Goal: Task Accomplishment & Management: Use online tool/utility

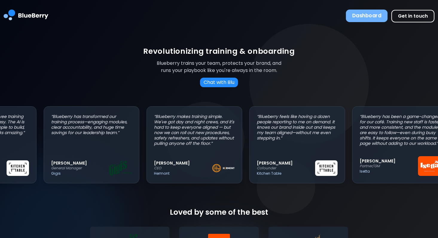
scroll to position [0, 65]
click at [372, 12] on button "Dashboard" at bounding box center [367, 16] width 42 height 13
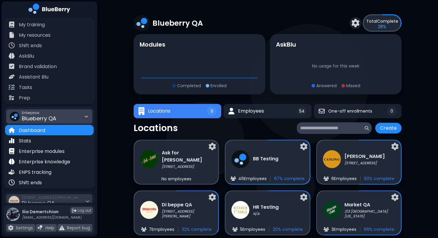
click at [78, 111] on div "Enterprise Blueberry QA" at bounding box center [49, 116] width 86 height 14
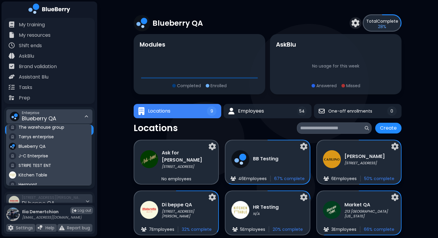
scroll to position [31, 0]
click at [51, 173] on div "Kitchen Table" at bounding box center [49, 175] width 85 height 10
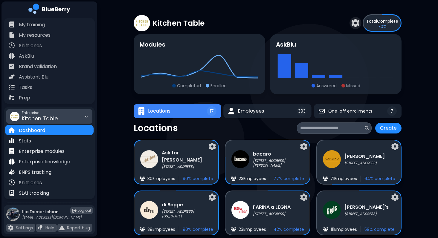
click at [265, 119] on div "Kitchen Table Total Complete 70 % Modules Completed Enrolled AskBlu Answered Mi…" at bounding box center [268, 163] width 268 height 326
click at [270, 109] on button "Employees 393" at bounding box center [267, 111] width 89 height 15
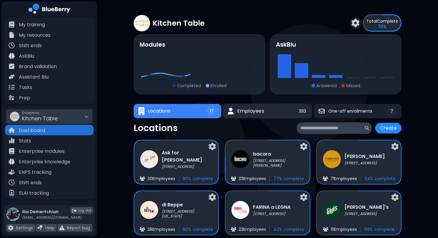
click at [261, 111] on span "Employees" at bounding box center [250, 111] width 27 height 7
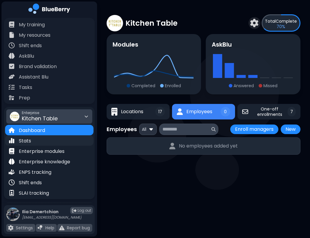
click at [52, 145] on div "Stats" at bounding box center [49, 140] width 88 height 10
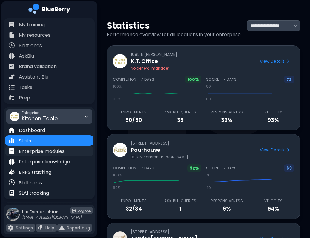
click at [52, 151] on p "Enterprise modules" at bounding box center [42, 151] width 46 height 7
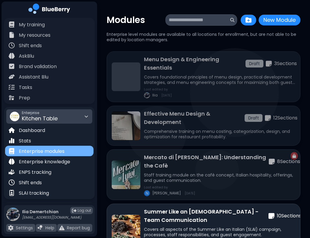
scroll to position [88, 0]
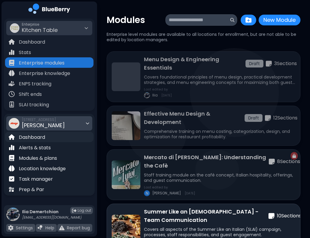
click at [45, 139] on p "Dashboard" at bounding box center [32, 137] width 26 height 7
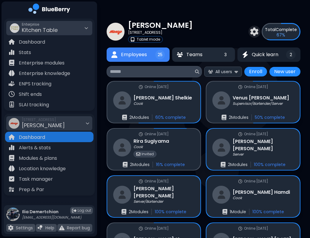
click at [194, 51] on span "Teams" at bounding box center [195, 54] width 16 height 7
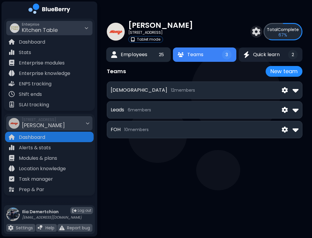
click at [148, 53] on button "Employees 25" at bounding box center [138, 55] width 65 height 15
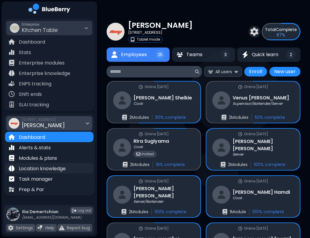
click at [49, 170] on p "Location knowledge" at bounding box center [42, 168] width 47 height 7
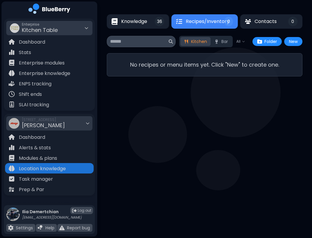
click at [139, 30] on div "Knowledge 36 Recipes/Inventory 0 Contacts 0 36 Recipes/Inventory 0 0 All New Ki…" at bounding box center [204, 45] width 195 height 91
click at [135, 21] on span "Knowledge" at bounding box center [134, 21] width 26 height 7
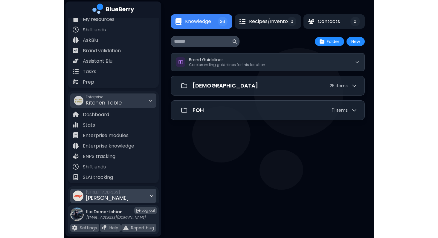
scroll to position [16, 0]
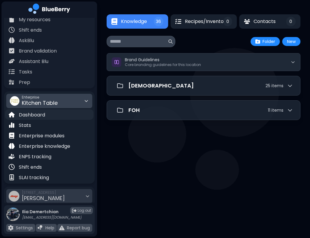
click at [49, 112] on div "Dashboard" at bounding box center [49, 114] width 88 height 10
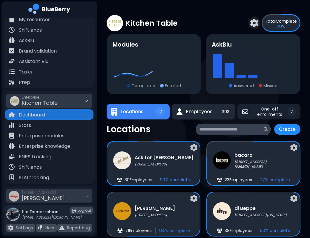
click at [197, 111] on span "Employees" at bounding box center [199, 111] width 26 height 7
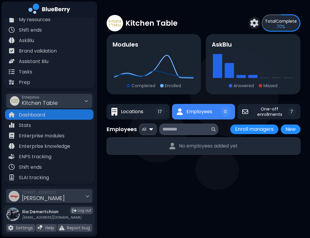
click at [152, 88] on p "Completed" at bounding box center [144, 85] width 24 height 5
click at [140, 114] on span "Locations" at bounding box center [132, 111] width 23 height 7
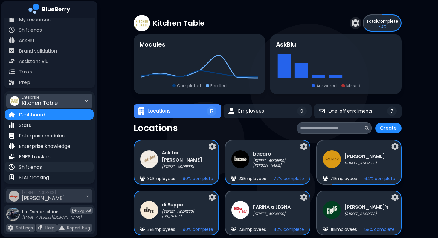
scroll to position [88, 0]
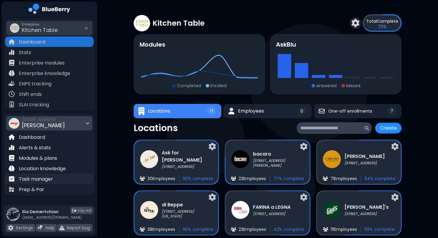
click at [35, 180] on p "Task manager" at bounding box center [36, 179] width 34 height 7
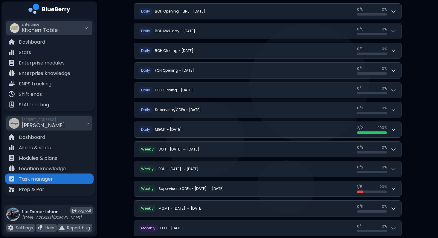
scroll to position [226, 0]
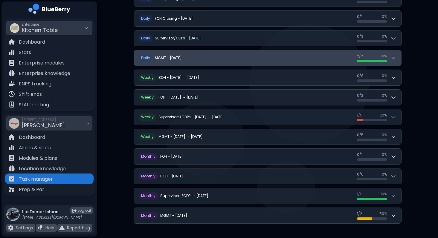
click at [308, 58] on button "D aily MGMT - Monday, September 15 2 / 2 2 / 2 100 %" at bounding box center [267, 58] width 267 height 16
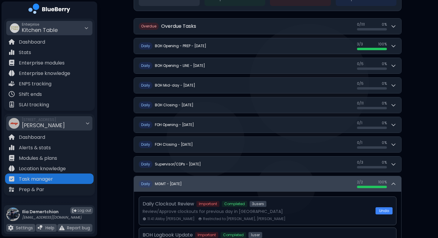
scroll to position [98, 0]
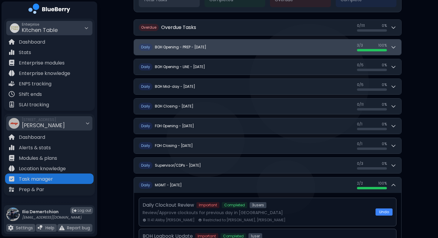
click at [271, 45] on button "D aily BOH Opening - PREP - Monday, September 15 3 / 3 3 / 3 100 %" at bounding box center [267, 47] width 267 height 16
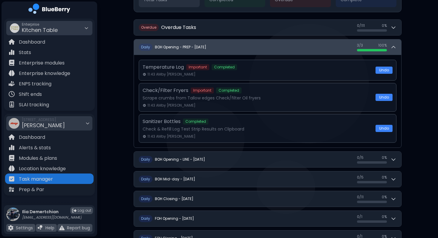
click at [271, 45] on button "D aily BOH Opening - PREP - Monday, September 15 3 / 3 3 / 3 100 %" at bounding box center [267, 47] width 267 height 16
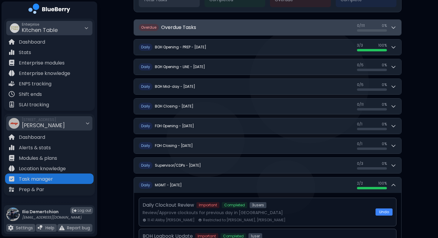
click at [257, 26] on button "O verdue Overdue Tasks 0 / 111 0 / 111 0 %" at bounding box center [267, 28] width 267 height 16
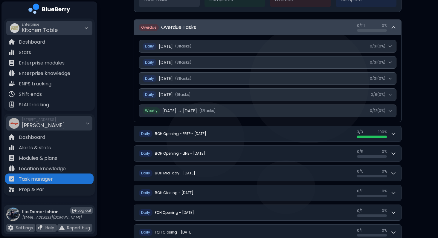
click at [257, 26] on button "O verdue Overdue Tasks 0 / 111 0 / 111 0 %" at bounding box center [267, 28] width 267 height 16
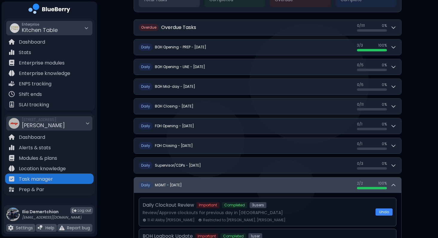
click at [293, 188] on button "D aily MGMT - Monday, September 15 2 / 2 2 / 2 100 %" at bounding box center [267, 186] width 267 height 16
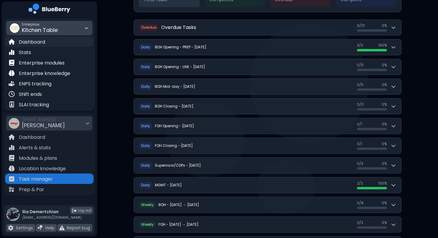
click at [30, 40] on p "Dashboard" at bounding box center [32, 42] width 26 height 7
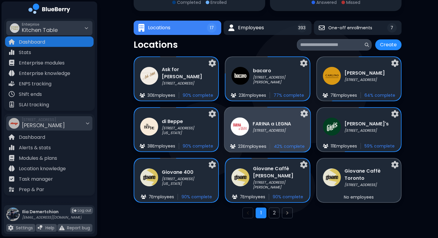
scroll to position [88, 0]
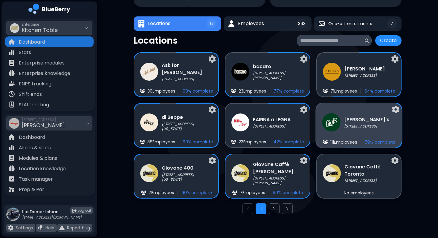
click at [330, 129] on img at bounding box center [331, 122] width 18 height 18
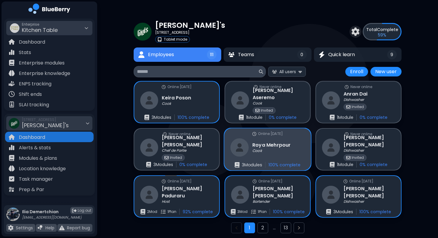
click at [291, 157] on div "Online 110 days ago Roya Mehrpour Cook 3 Module s 100 % complete" at bounding box center [267, 150] width 87 height 42
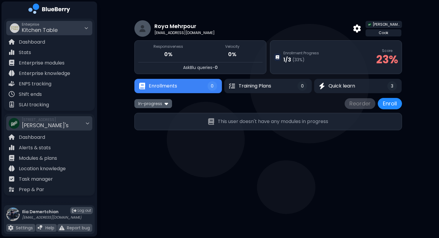
click at [155, 102] on span "In-progress" at bounding box center [150, 103] width 24 height 5
click at [154, 114] on button "All" at bounding box center [153, 115] width 34 height 9
click at [358, 88] on button "Quick learn 3" at bounding box center [358, 86] width 89 height 15
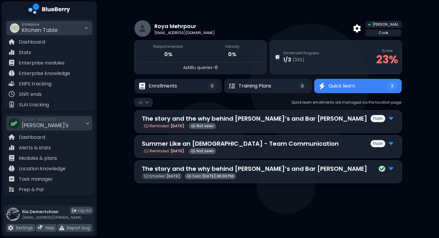
click at [277, 123] on div "Reminded: Sep 13 Not seen" at bounding box center [268, 126] width 253 height 6
click at [270, 119] on p "The story and the why behind Gigi’s and Bar Lucia" at bounding box center [255, 118] width 226 height 9
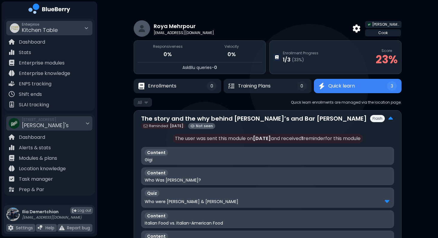
click at [270, 119] on p "The story and the why behind Gigi’s and Bar Lucia" at bounding box center [254, 118] width 226 height 9
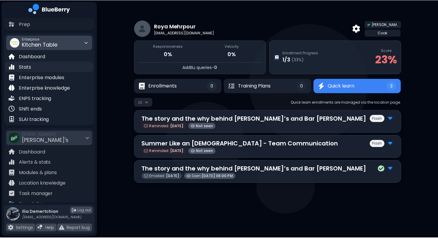
scroll to position [88, 0]
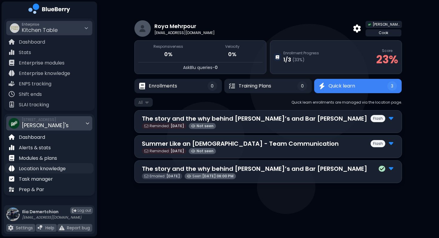
click at [57, 167] on p "Location knowledge" at bounding box center [42, 168] width 47 height 7
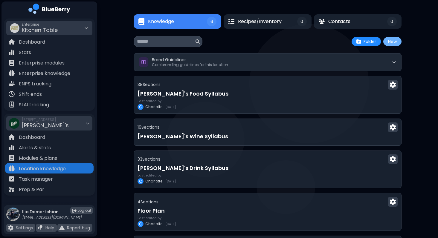
click at [390, 37] on button "New" at bounding box center [392, 41] width 18 height 9
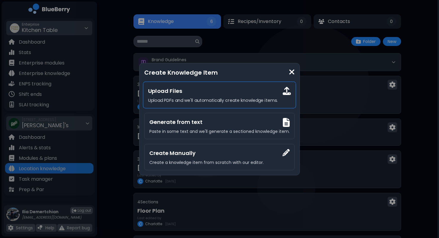
click at [191, 98] on p "Upload PDFs and we'll automatically create knowledge items." at bounding box center [219, 100] width 143 height 5
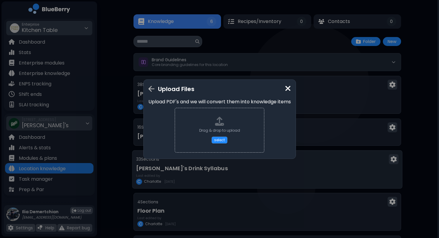
click at [290, 185] on div "Upload Files Upload PDF's and we will convert them into knowledge items Drag & …" at bounding box center [219, 119] width 439 height 238
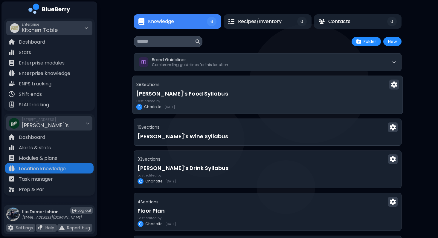
click at [218, 103] on div "Last edited by C Charlotte 7/16/2025" at bounding box center [267, 104] width 263 height 11
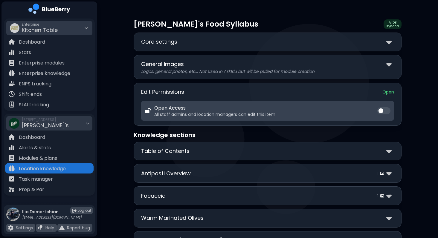
click at [254, 41] on div "Core settings" at bounding box center [267, 42] width 253 height 9
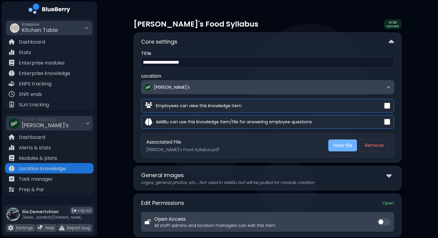
click at [340, 145] on link "View file" at bounding box center [342, 146] width 29 height 12
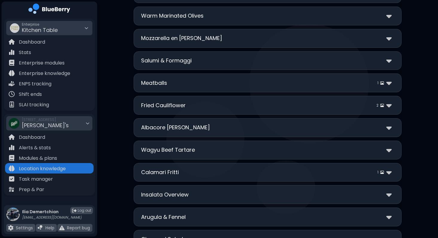
scroll to position [319, 0]
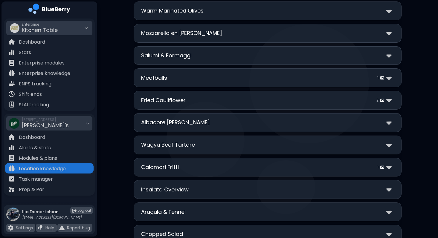
click at [274, 83] on div "**********" at bounding box center [268, 77] width 268 height 19
click at [272, 77] on div "Meatballs 1" at bounding box center [267, 78] width 253 height 9
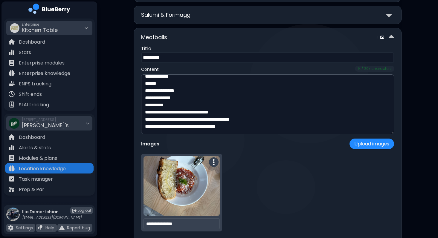
scroll to position [356, 0]
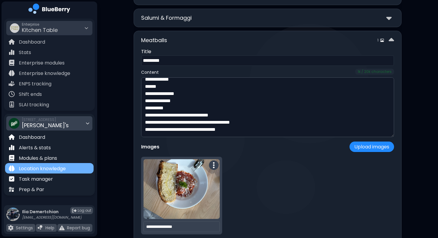
click at [62, 165] on p "Location knowledge" at bounding box center [42, 168] width 47 height 7
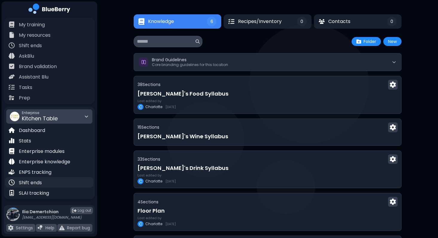
click at [23, 184] on p "Shift ends" at bounding box center [30, 182] width 23 height 7
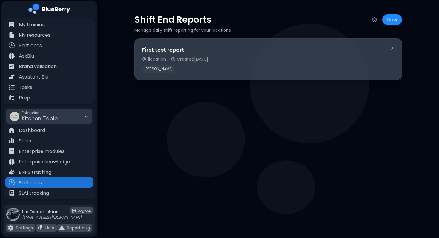
click at [255, 66] on div "Monzo" at bounding box center [263, 68] width 243 height 7
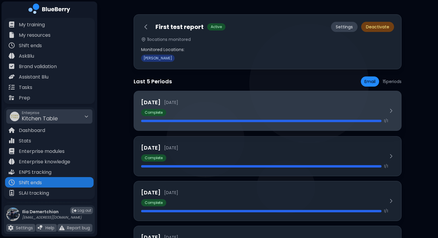
click at [244, 121] on div at bounding box center [261, 121] width 240 height 2
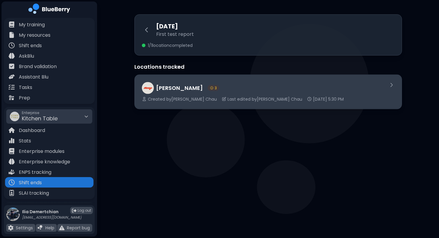
click at [246, 92] on div "Monzo 3" at bounding box center [263, 88] width 242 height 12
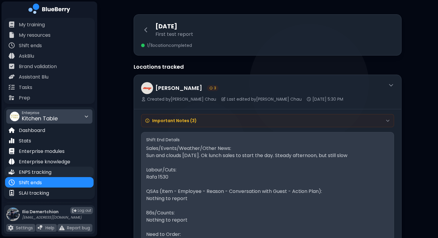
click at [36, 176] on div "ENPS tracking" at bounding box center [49, 172] width 88 height 10
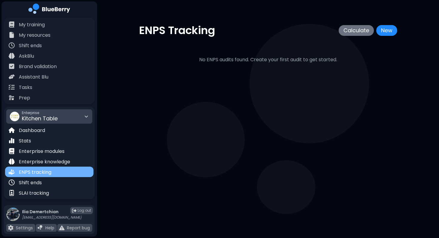
click at [30, 169] on p "ENPS tracking" at bounding box center [35, 172] width 33 height 7
click at [50, 184] on div "Shift ends" at bounding box center [49, 182] width 88 height 10
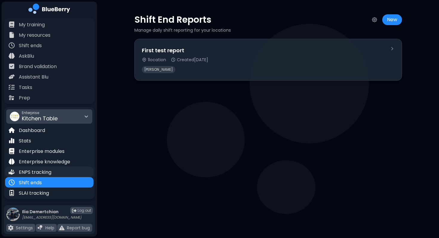
click at [42, 170] on p "ENPS tracking" at bounding box center [35, 172] width 33 height 7
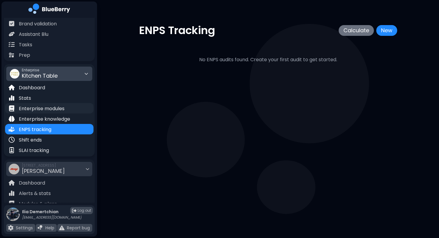
scroll to position [36, 0]
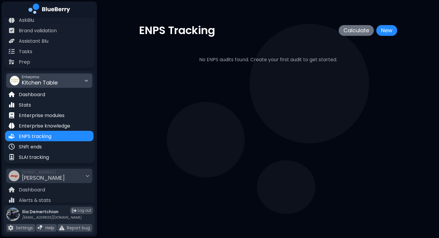
click at [51, 83] on span "Kitchen Table" at bounding box center [40, 82] width 36 height 7
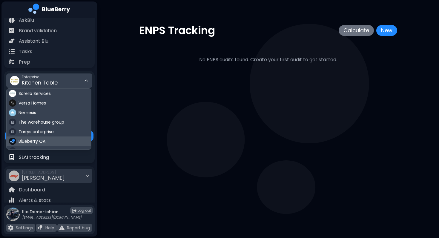
click at [45, 143] on div "Blueberry QA" at bounding box center [49, 142] width 85 height 10
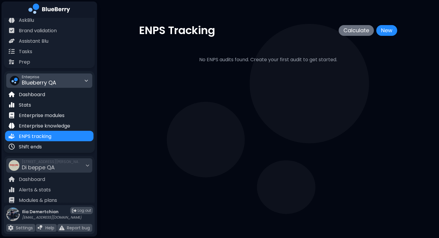
click at [47, 79] on span "Blueberry QA" at bounding box center [39, 82] width 34 height 7
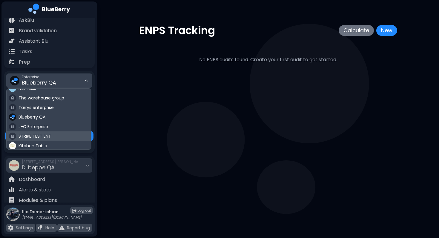
scroll to position [35, 0]
click at [37, 135] on span "Kitchen Table" at bounding box center [33, 134] width 29 height 5
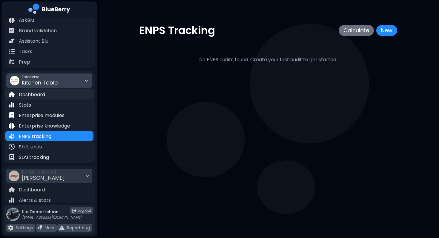
click at [51, 93] on div "Dashboard" at bounding box center [49, 94] width 88 height 10
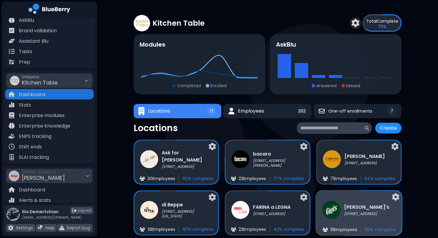
click at [347, 228] on p "111 Employee s" at bounding box center [343, 229] width 27 height 5
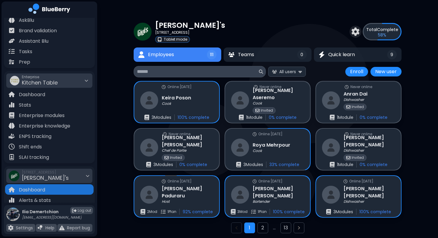
click at [175, 36] on div "Tablet mode" at bounding box center [172, 39] width 35 height 7
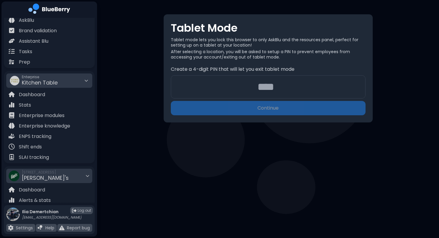
click at [254, 94] on input "number" at bounding box center [268, 86] width 195 height 23
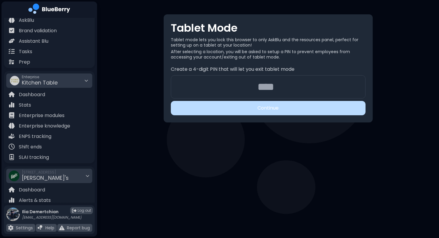
type input "****"
click at [248, 112] on button "Continue" at bounding box center [268, 108] width 195 height 14
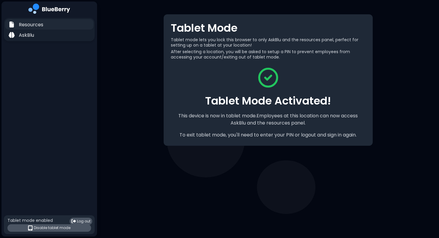
click at [52, 25] on div "Resources" at bounding box center [49, 24] width 88 height 10
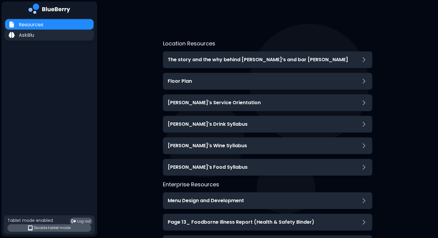
click at [22, 36] on p "AskBlu" at bounding box center [26, 35] width 15 height 7
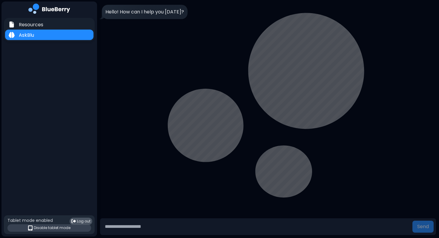
click at [43, 226] on span "Disable tablet mode" at bounding box center [52, 228] width 37 height 5
